Goal: Information Seeking & Learning: Learn about a topic

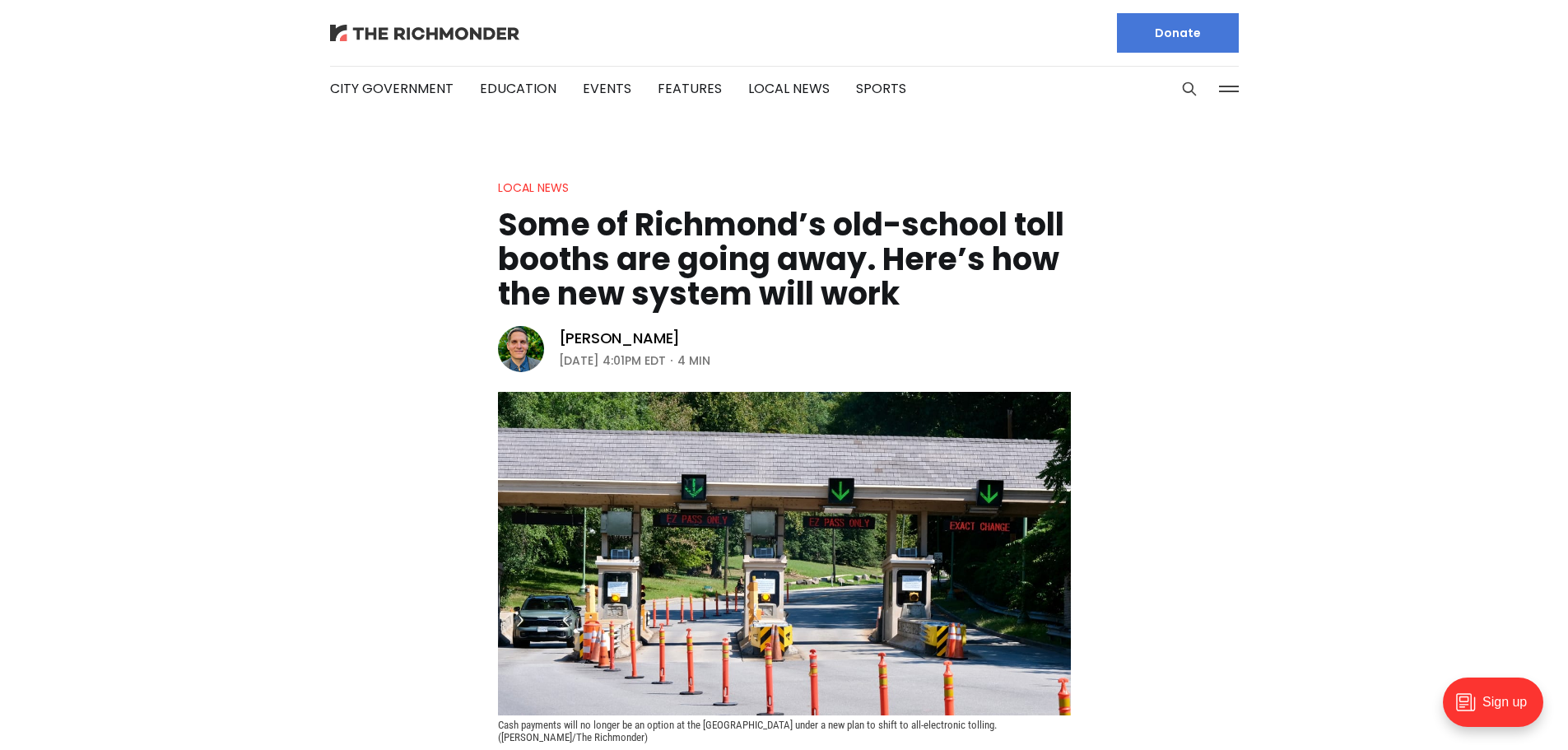
click at [422, 31] on img at bounding box center [424, 32] width 190 height 16
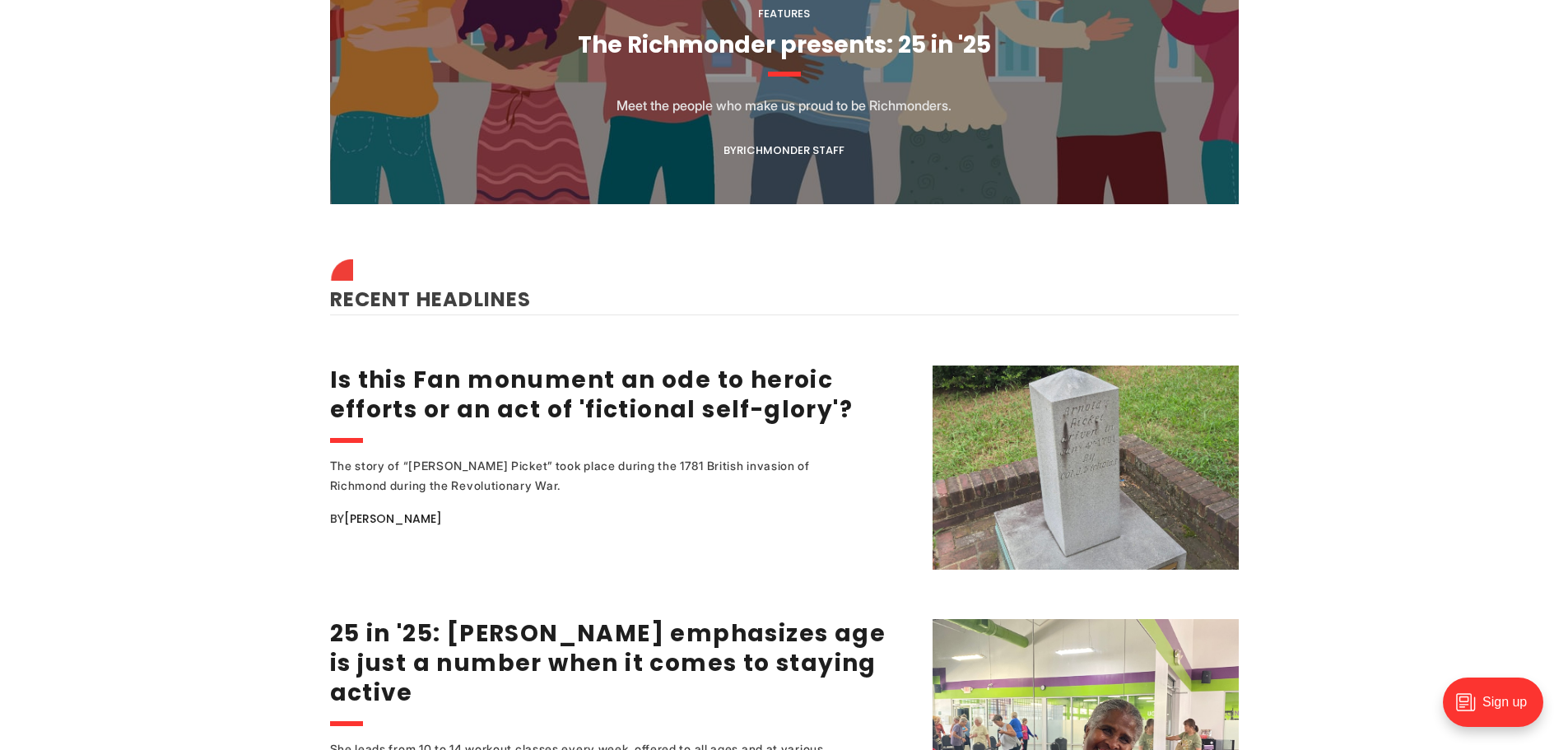
scroll to position [1811, 0]
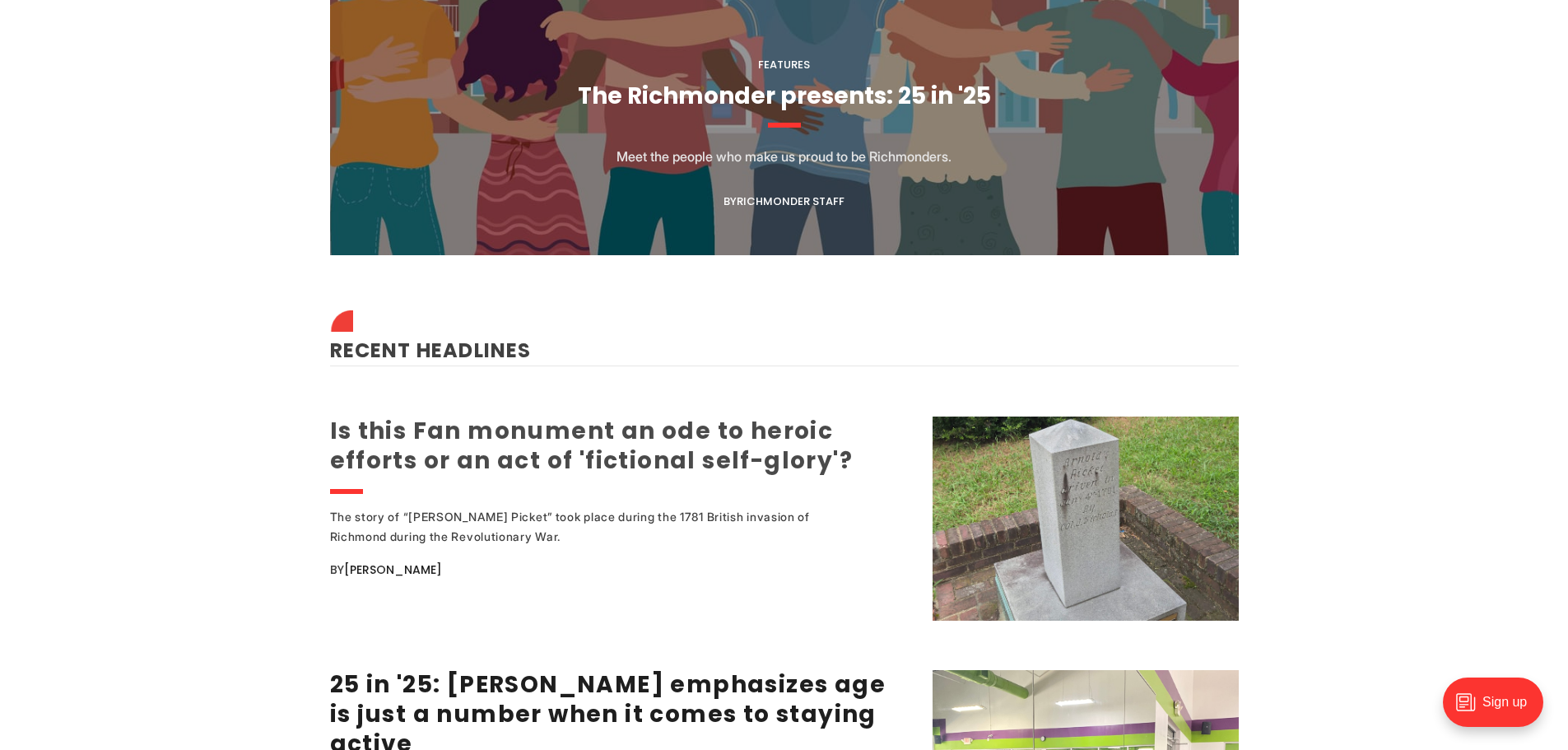
click at [526, 436] on link "Is this Fan monument an ode to heroic efforts or an act of 'fictional self-glor…" at bounding box center [592, 446] width 524 height 62
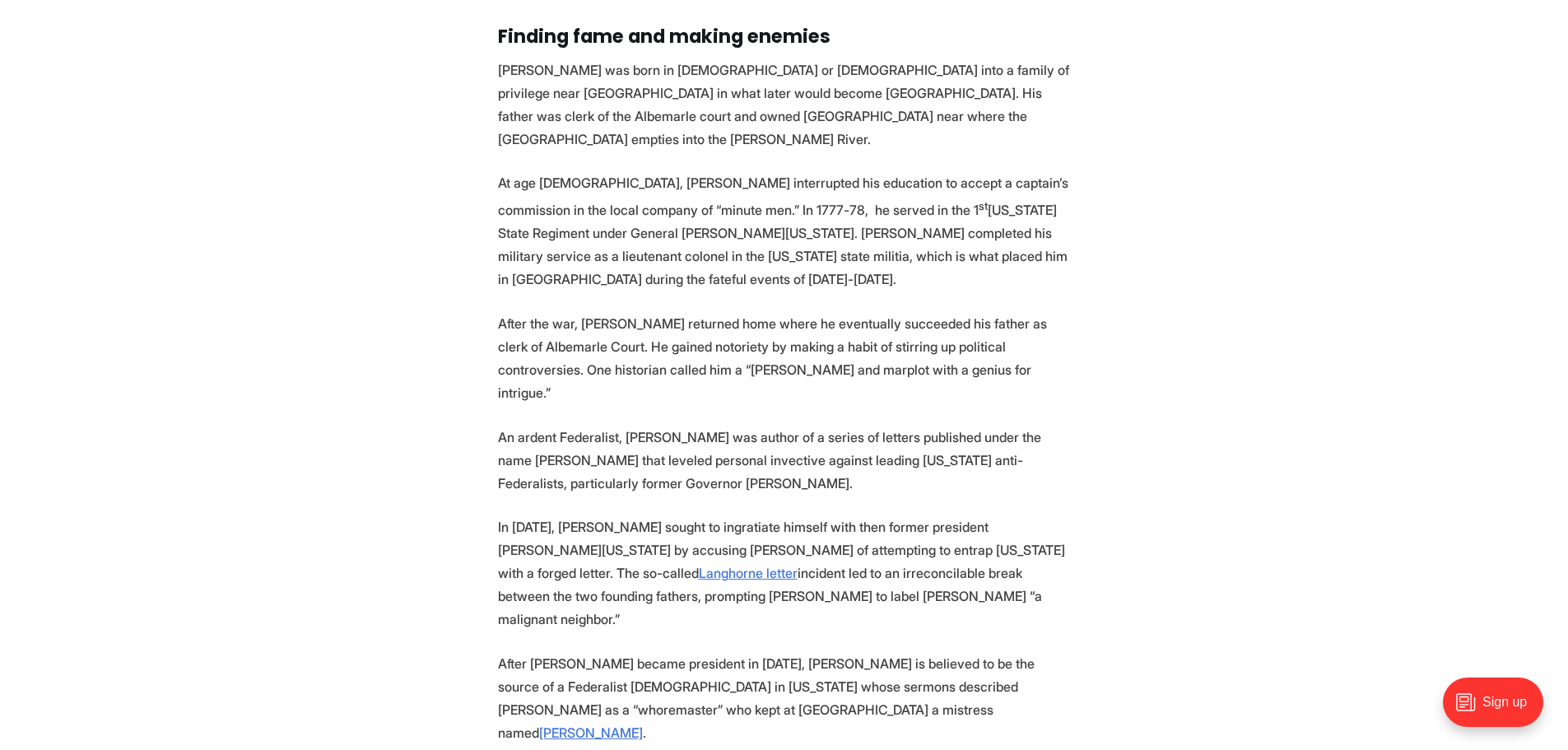
scroll to position [3458, 0]
